Goal: Information Seeking & Learning: Find specific fact

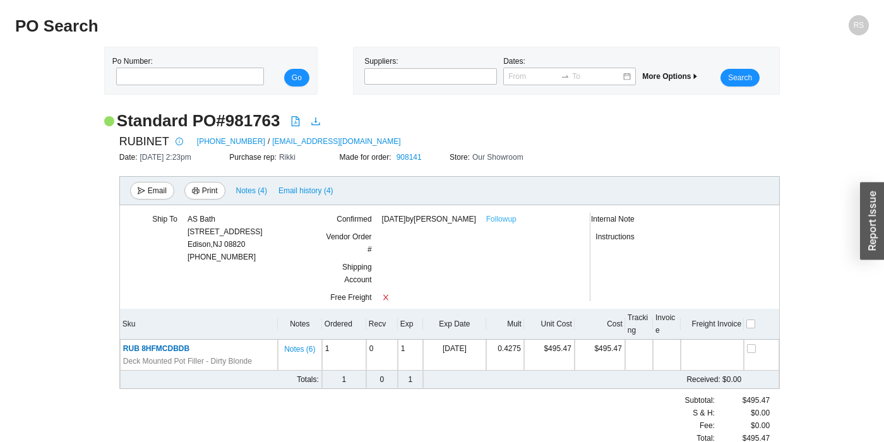
click at [514, 218] on link "Followup" at bounding box center [501, 219] width 30 height 13
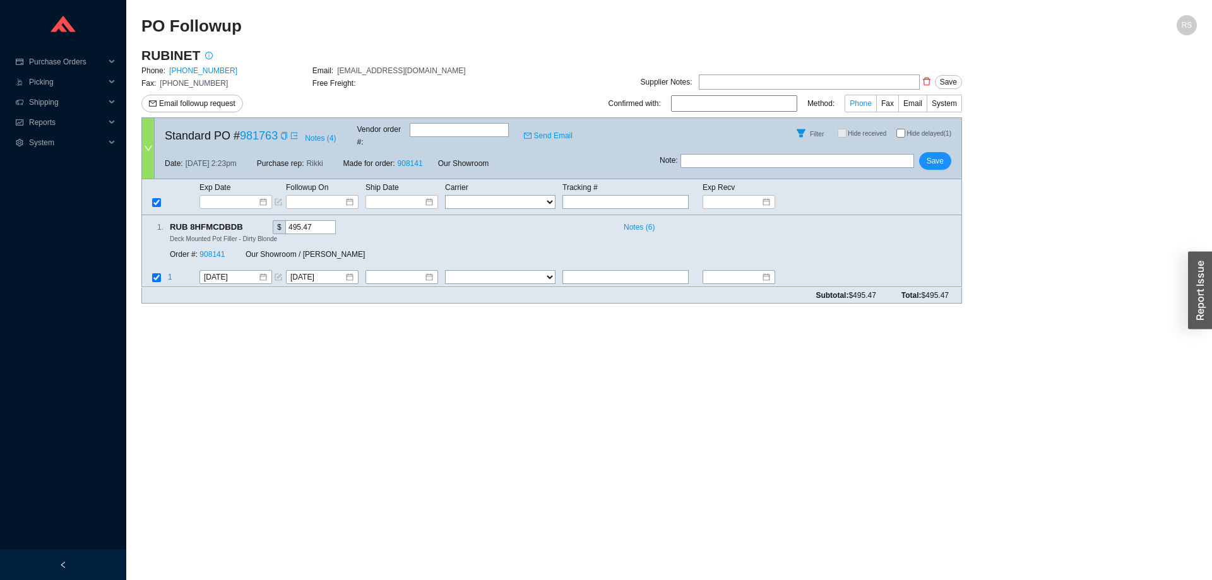
click at [867, 99] on span "Phone" at bounding box center [861, 103] width 22 height 9
click at [876, 106] on input "Phone" at bounding box center [876, 106] width 0 height 0
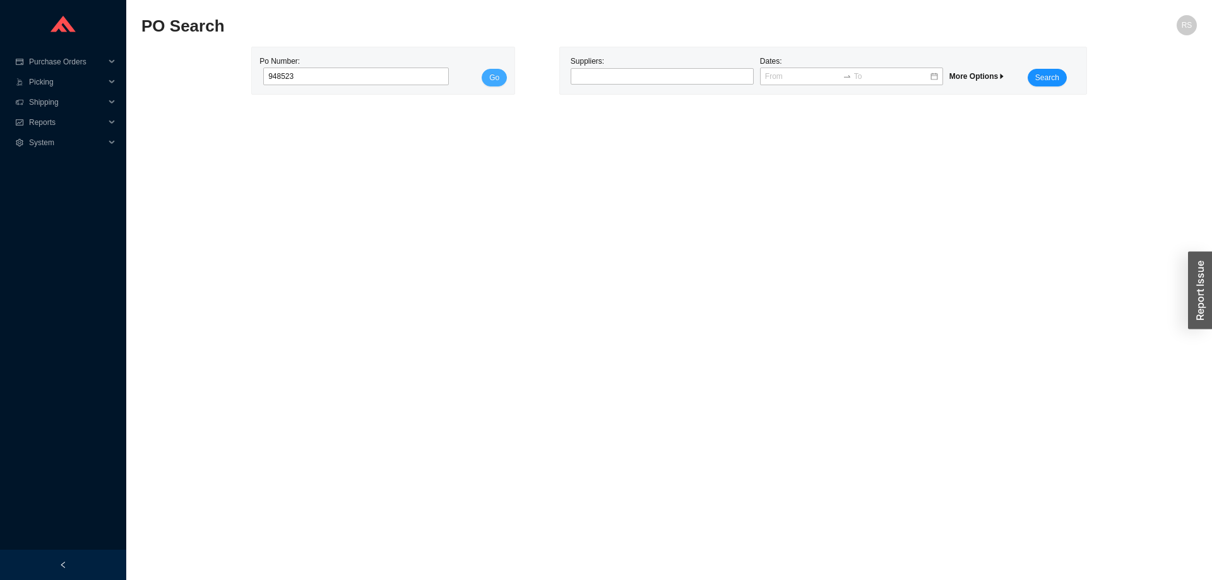
type input "948523"
click at [505, 73] on button "Go" at bounding box center [494, 78] width 25 height 18
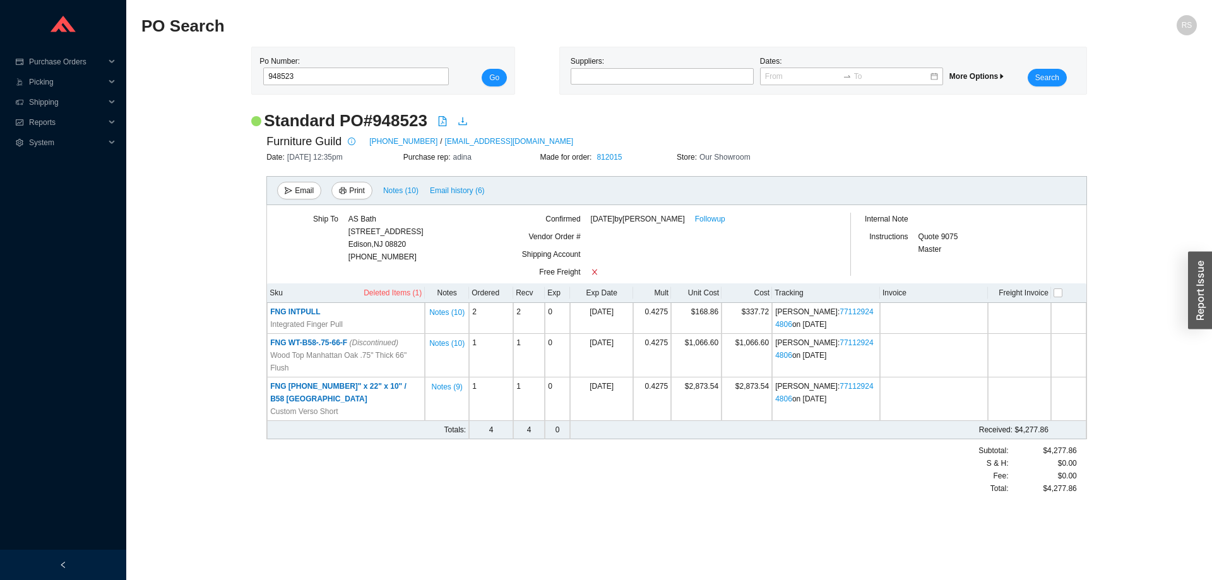
click at [212, 264] on div "Standard PO # 948523 Furniture Guild [PHONE_NUMBER] / [EMAIL_ADDRESS][DOMAIN_NA…" at bounding box center [669, 309] width 1056 height 398
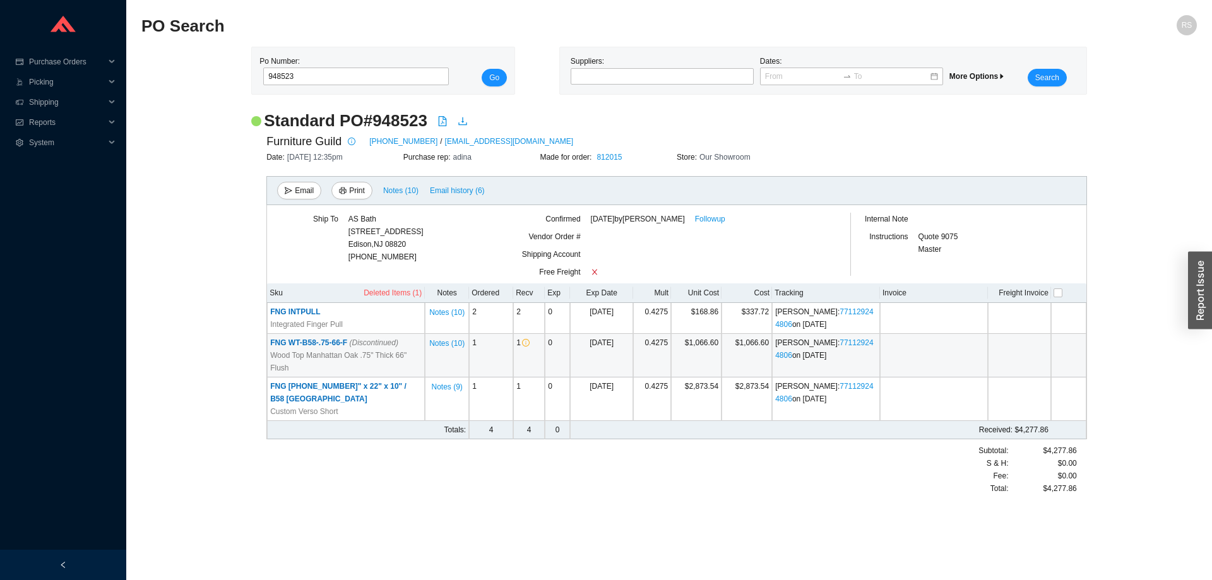
click at [350, 338] on td "FNG WT-B58-.75-66-F (Discontinued) Wood Top Manhattan Oak .75" Thick 66" Flush" at bounding box center [346, 356] width 158 height 44
click at [299, 344] on span "FNG WT-B58-.75-66-F (Discontinued)" at bounding box center [334, 342] width 128 height 9
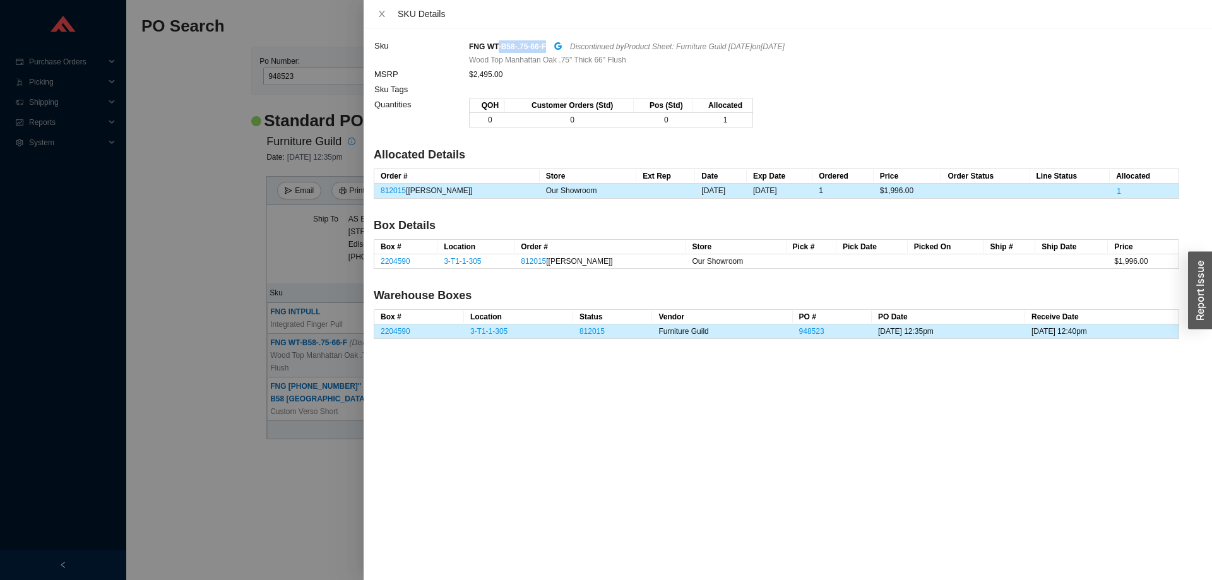
drag, startPoint x: 546, startPoint y: 49, endPoint x: 498, endPoint y: 49, distance: 47.4
click at [498, 49] on div "FNG WT-B58-.75-66-F Discontinued by Product Sheet: Furniture Guild [DATE] on [D…" at bounding box center [824, 46] width 710 height 15
copy strong "-B58-.75-66-F"
click at [379, 15] on icon "close" at bounding box center [382, 13] width 9 height 9
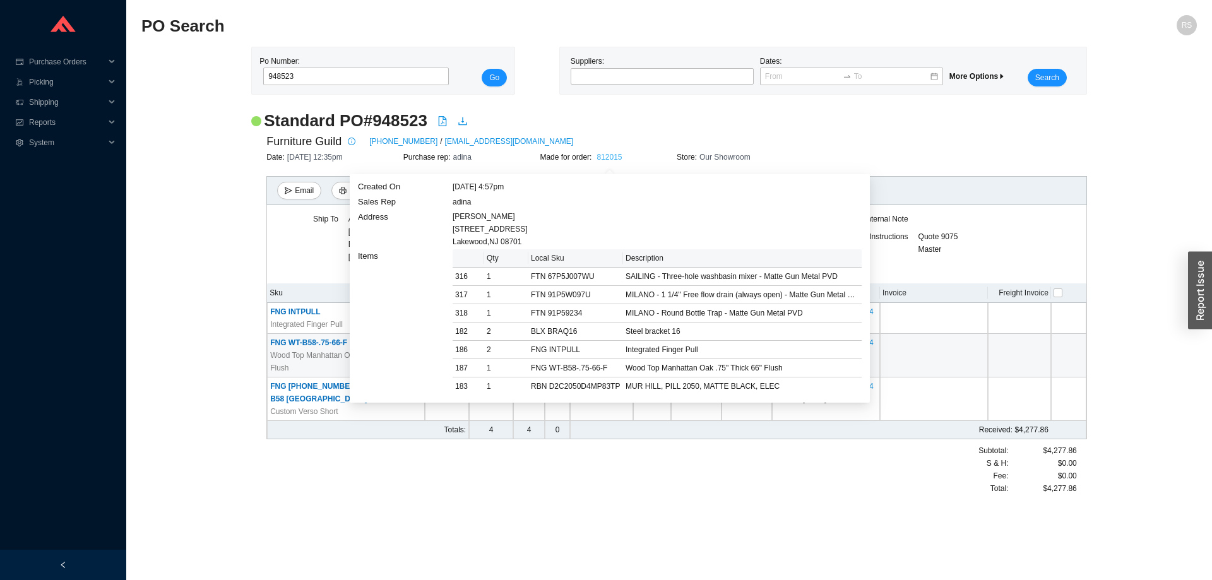
click at [607, 156] on link "812015" at bounding box center [609, 157] width 25 height 9
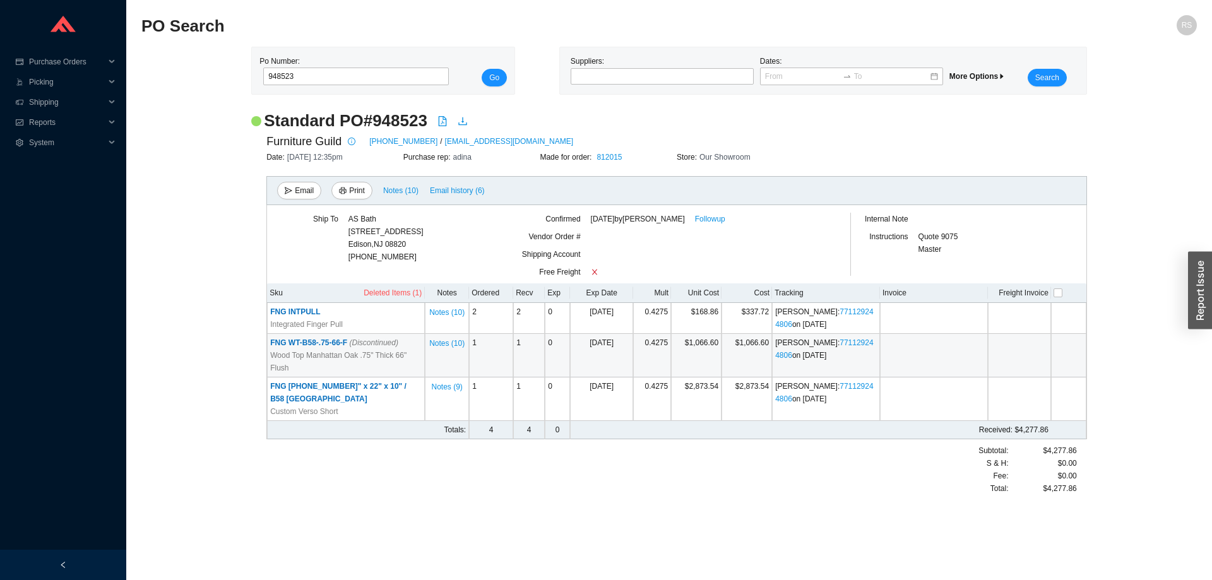
click at [388, 122] on h2 "Standard PO # 948523" at bounding box center [346, 121] width 164 height 22
copy h2 "948523"
